Goal: Task Accomplishment & Management: Manage account settings

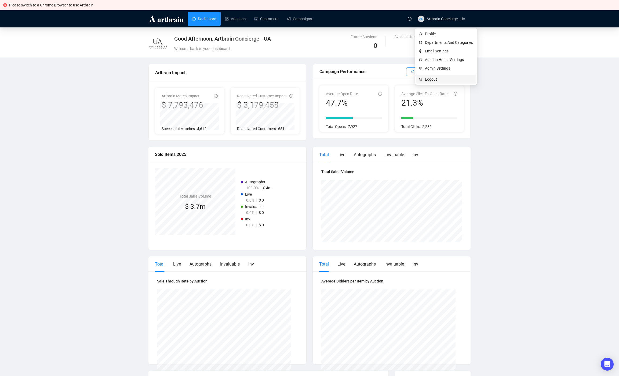
click at [442, 78] on span "Logout" at bounding box center [449, 79] width 48 height 6
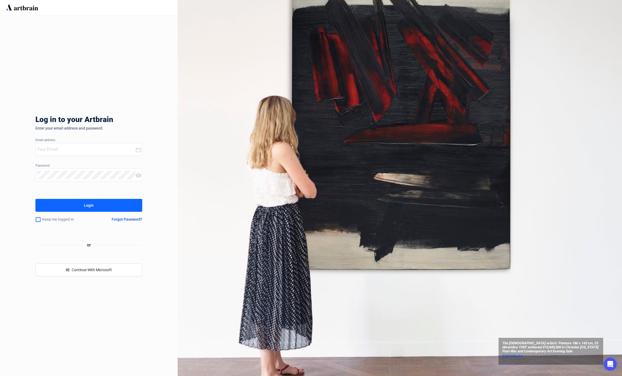
click at [63, 146] on input "email" at bounding box center [86, 149] width 98 height 9
click at [41, 148] on input "email" at bounding box center [86, 149] width 98 height 9
type input "[EMAIL_ADDRESS][DOMAIN_NAME]"
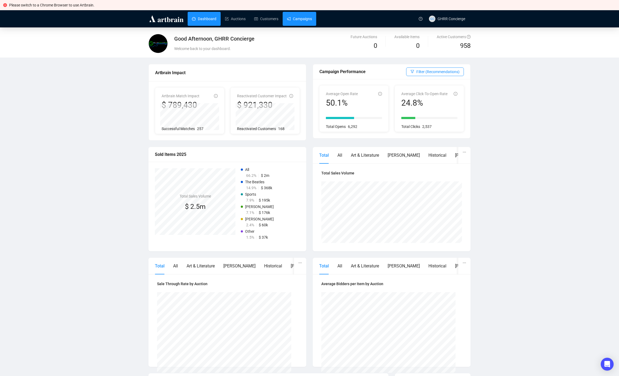
click at [300, 17] on link "Campaigns" at bounding box center [299, 19] width 25 height 14
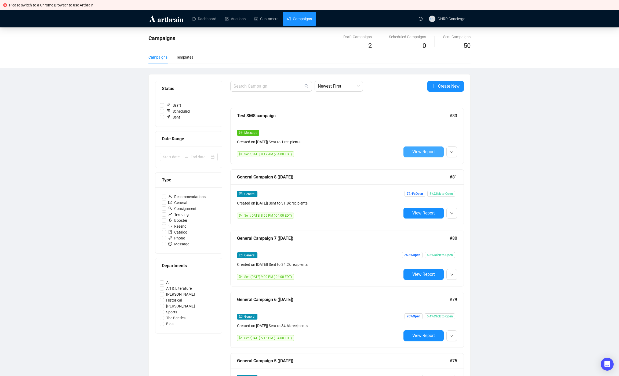
click at [421, 153] on span "View Report" at bounding box center [423, 151] width 23 height 5
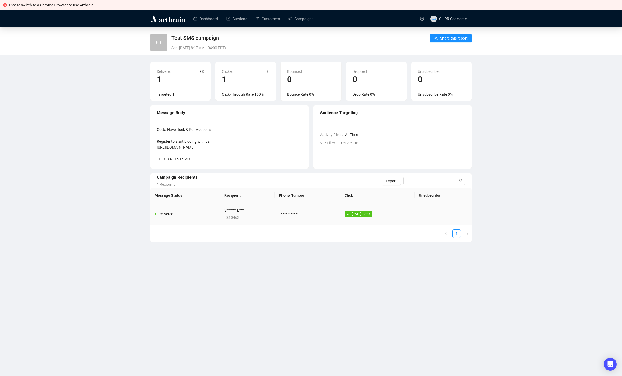
click at [248, 214] on td "V****** L*** ID: 10463" at bounding box center [247, 214] width 55 height 22
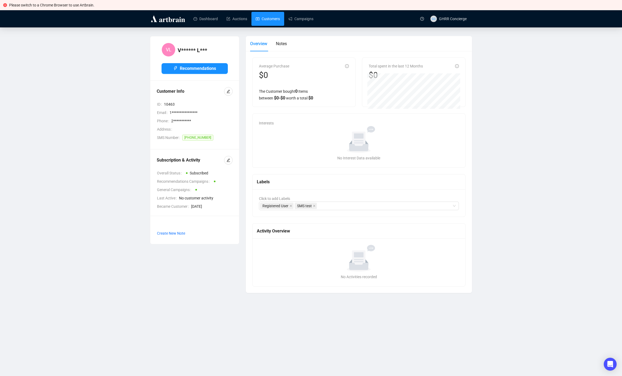
click at [270, 23] on link "Customers" at bounding box center [268, 19] width 24 height 14
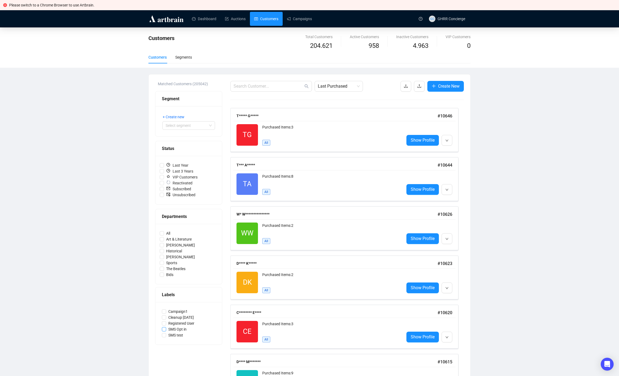
click at [177, 329] on span "SMS Opt in" at bounding box center [177, 329] width 23 height 6
click at [166, 329] on input "SMS Opt in" at bounding box center [164, 329] width 4 height 4
checkbox input "true"
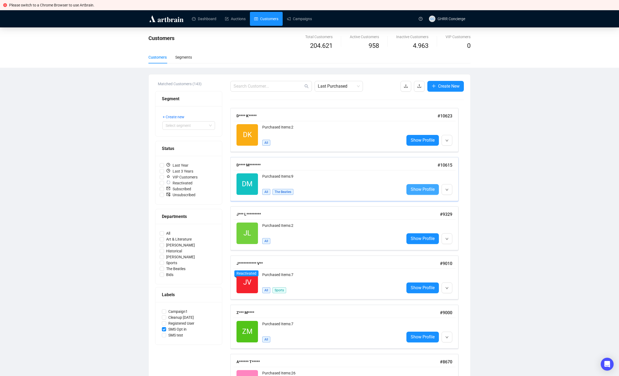
click at [421, 189] on span "Show Profile" at bounding box center [423, 189] width 24 height 7
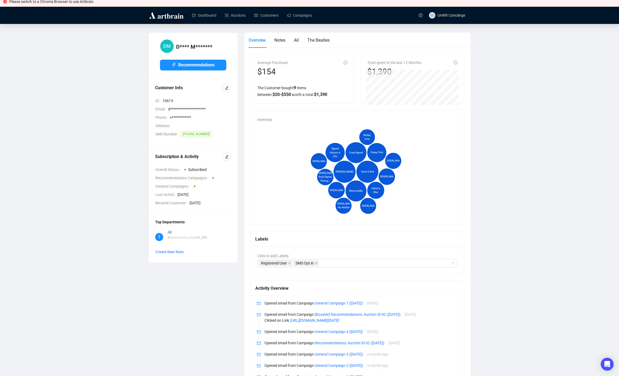
scroll to position [67, 0]
